Goal: Information Seeking & Learning: Learn about a topic

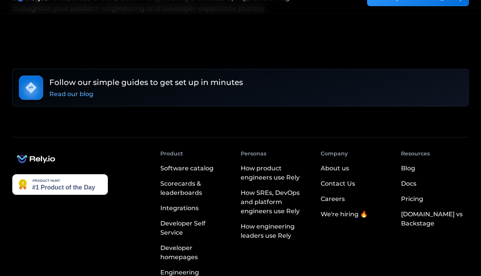
scroll to position [1417, 0]
click at [329, 194] on div "Careers" at bounding box center [333, 198] width 24 height 9
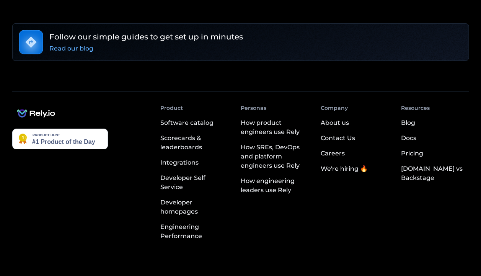
scroll to position [1462, 0]
click at [341, 164] on div "We're hiring 🔥" at bounding box center [344, 168] width 47 height 9
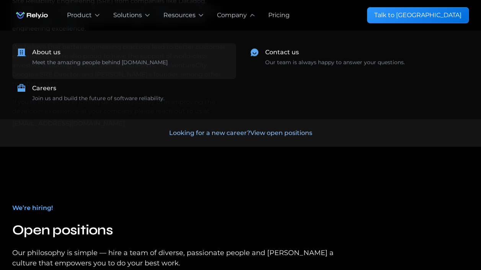
scroll to position [929, 0]
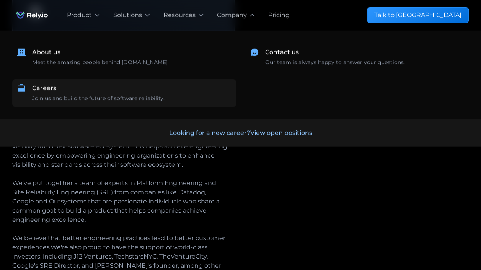
click at [100, 90] on div "Careers Join us and build the future of software reliability." at bounding box center [131, 93] width 199 height 19
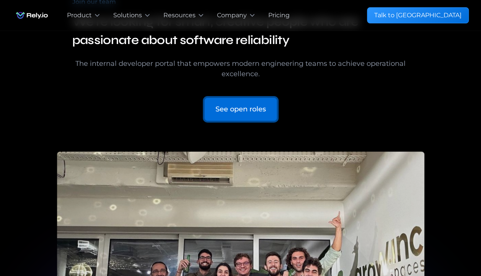
click at [234, 108] on div "See open roles" at bounding box center [241, 109] width 51 height 10
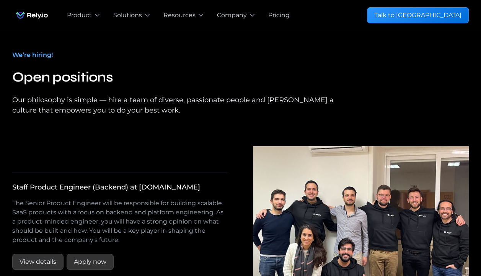
scroll to position [1273, 0]
